Goal: Information Seeking & Learning: Find contact information

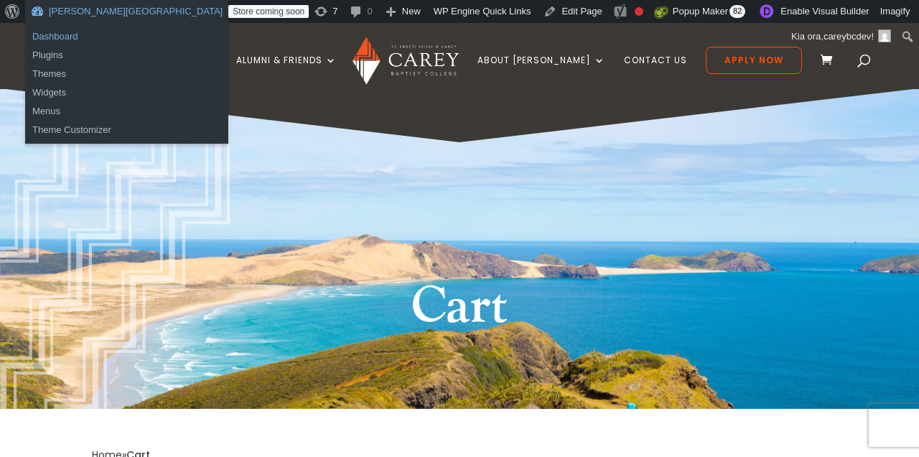
click at [75, 36] on link "Dashboard" at bounding box center [126, 36] width 203 height 19
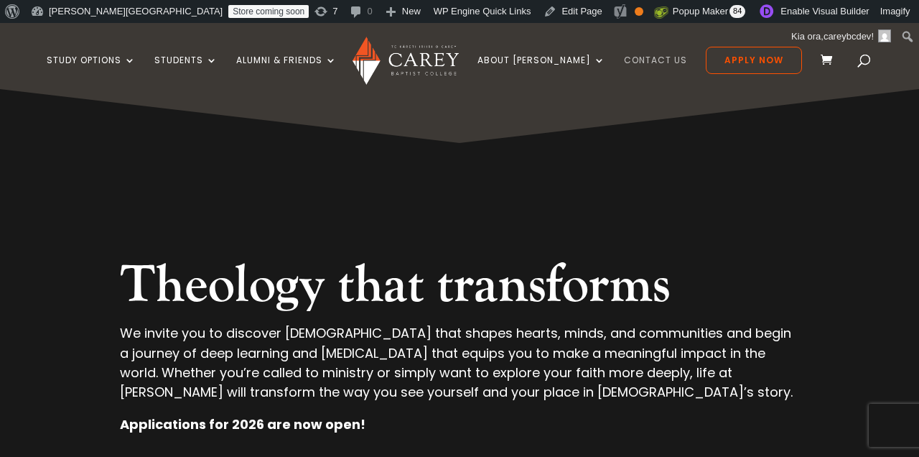
click at [631, 59] on link "Contact Us" at bounding box center [655, 72] width 63 height 34
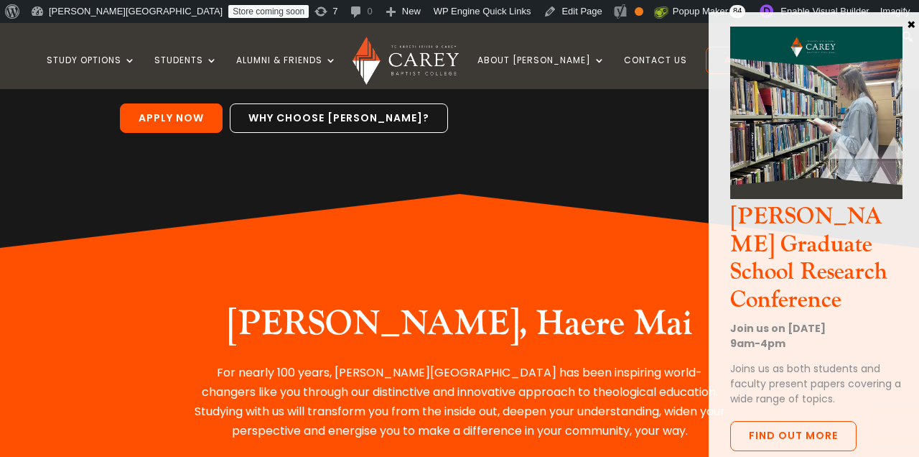
scroll to position [384, 0]
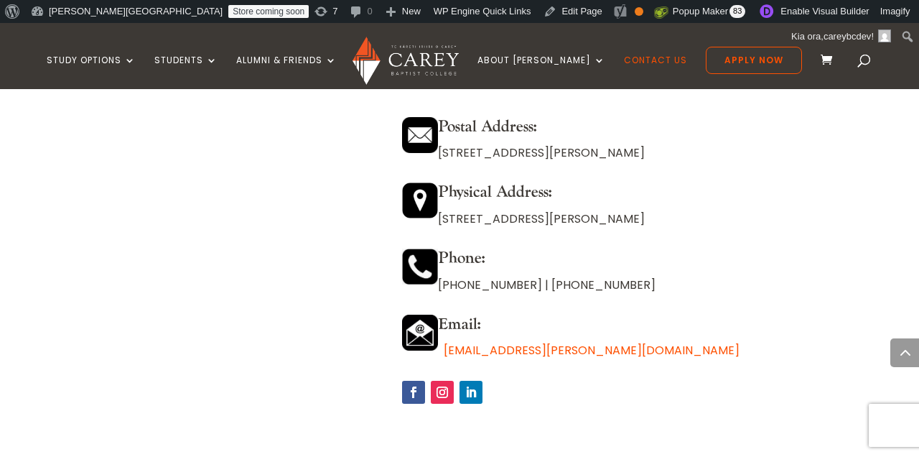
scroll to position [1173, 0]
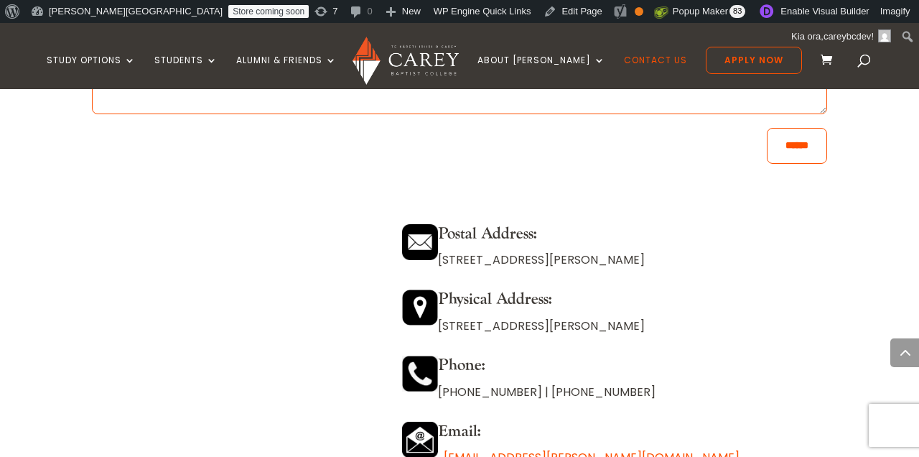
drag, startPoint x: 445, startPoint y: 330, endPoint x: 763, endPoint y: 326, distance: 317.4
click at [762, 326] on p "[STREET_ADDRESS][PERSON_NAME]" at bounding box center [614, 325] width 425 height 19
copy p "[STREET_ADDRESS][PERSON_NAME]"
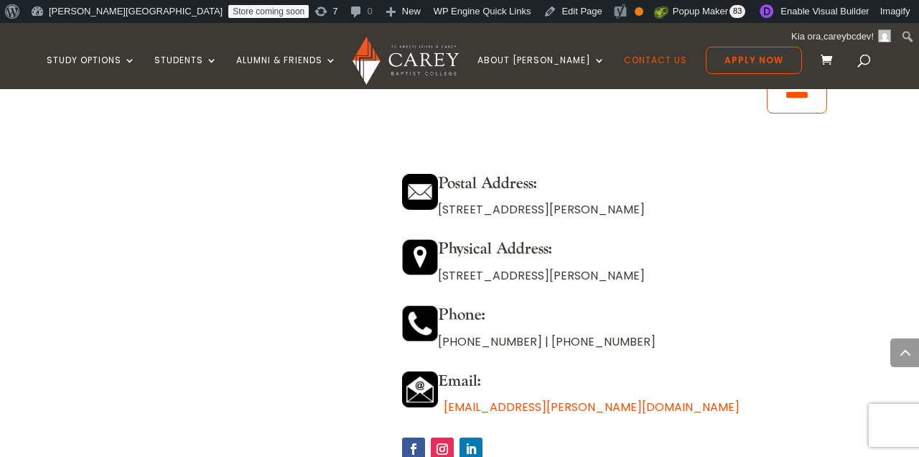
scroll to position [1234, 0]
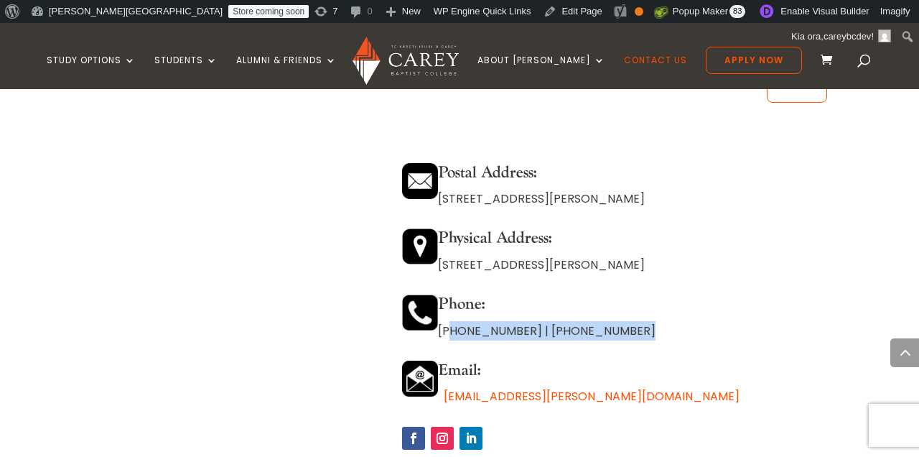
drag, startPoint x: 632, startPoint y: 331, endPoint x: 446, endPoint y: 331, distance: 186.0
click at [446, 331] on p "[PHONE_NUMBER] | [PHONE_NUMBER]" at bounding box center [614, 330] width 425 height 19
copy p "[PHONE_NUMBER] | [PHONE_NUMBER]"
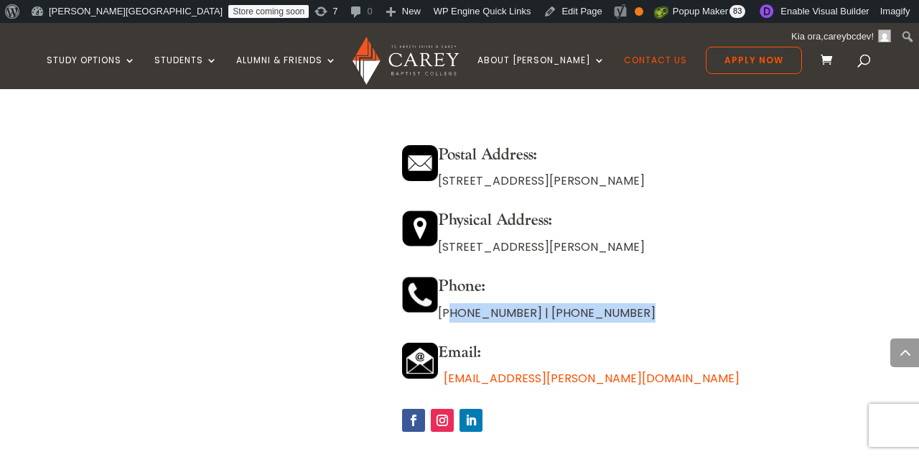
scroll to position [1262, 0]
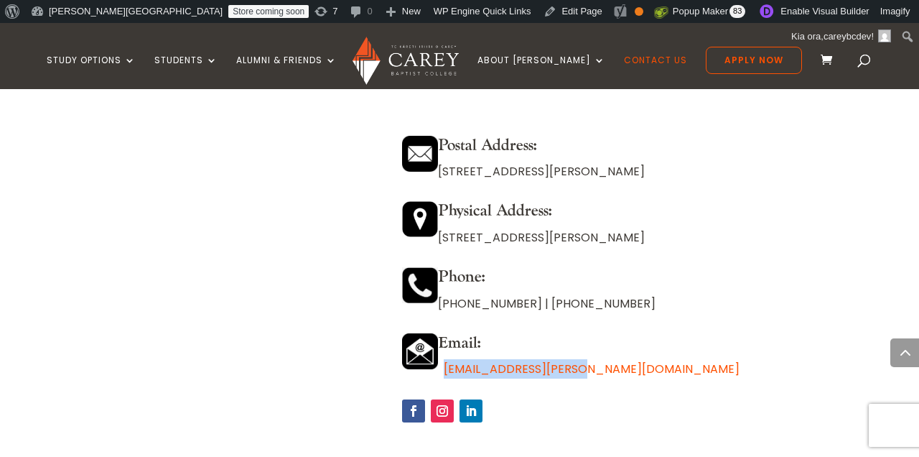
drag, startPoint x: 592, startPoint y: 368, endPoint x: 446, endPoint y: 369, distance: 145.8
click at [446, 369] on p "[EMAIL_ADDRESS][PERSON_NAME][DOMAIN_NAME]" at bounding box center [614, 368] width 425 height 19
copy link "[EMAIL_ADDRESS][PERSON_NAME][DOMAIN_NAME]"
click at [782, 353] on h4 "Email:" at bounding box center [614, 346] width 425 height 26
drag, startPoint x: 447, startPoint y: 172, endPoint x: 723, endPoint y: 169, distance: 276.5
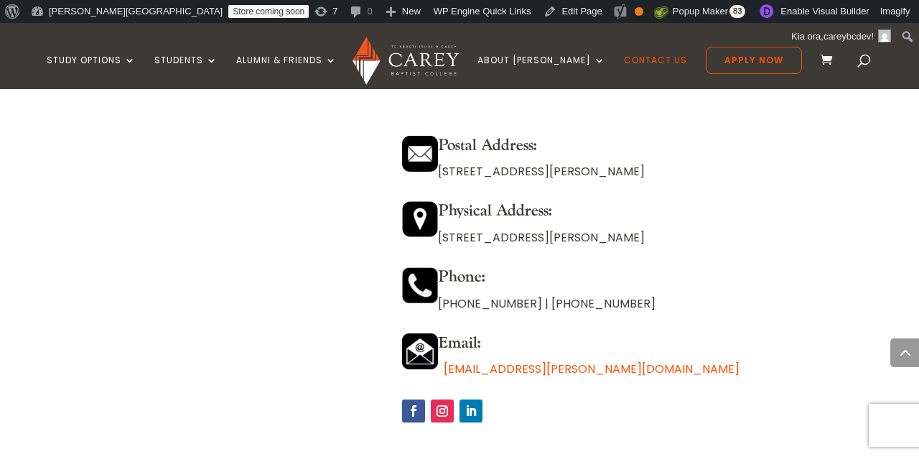
click at [723, 171] on p "[STREET_ADDRESS][PERSON_NAME]" at bounding box center [614, 171] width 425 height 19
drag, startPoint x: 445, startPoint y: 235, endPoint x: 756, endPoint y: 236, distance: 310.9
click at [756, 236] on p "[STREET_ADDRESS][PERSON_NAME]" at bounding box center [614, 237] width 425 height 19
copy p "[STREET_ADDRESS][PERSON_NAME]"
click at [386, 171] on div "Postal Address: [STREET_ADDRESS][PERSON_NAME] Physical Address: [STREET_ADDRESS…" at bounding box center [459, 284] width 735 height 366
